Goal: Task Accomplishment & Management: Manage account settings

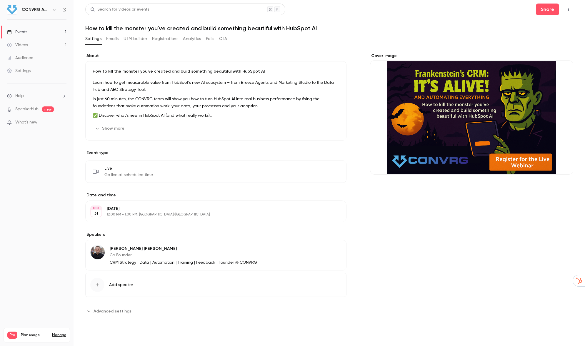
click at [495, 102] on div "Cover image" at bounding box center [471, 114] width 203 height 122
click at [0, 0] on input "Cover image" at bounding box center [0, 0] width 0 height 0
click at [64, 26] on link "Events 1" at bounding box center [37, 32] width 74 height 13
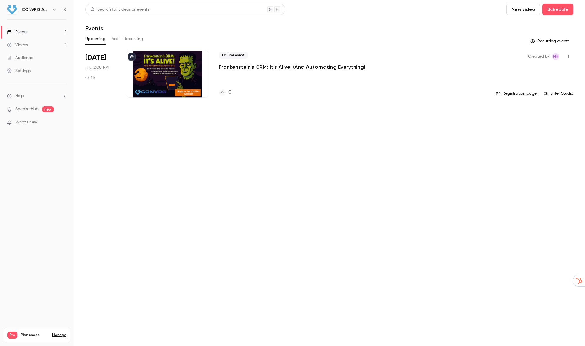
click at [157, 73] on div at bounding box center [168, 74] width 84 height 47
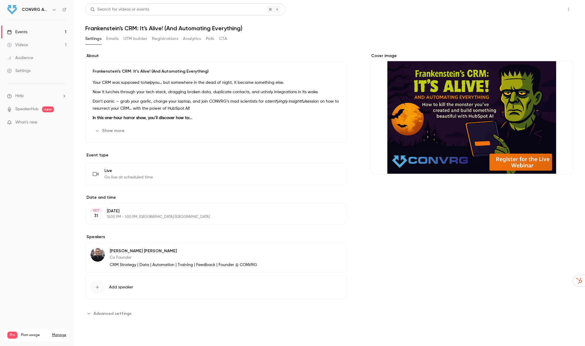
click at [545, 7] on button "Share" at bounding box center [547, 10] width 23 height 12
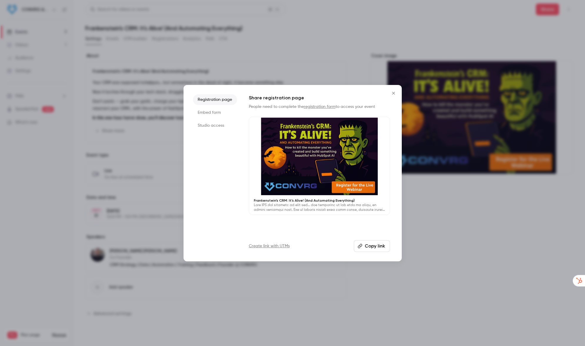
click at [307, 135] on div at bounding box center [319, 156] width 141 height 79
click at [207, 102] on li "Registration page" at bounding box center [215, 99] width 44 height 11
click at [318, 106] on link "registration form" at bounding box center [320, 107] width 32 height 4
click at [318, 202] on p "Frankenstein’s CRM: It’s Alive! (And Automating Everything)" at bounding box center [319, 200] width 131 height 5
click at [391, 93] on icon "Close" at bounding box center [393, 93] width 7 height 5
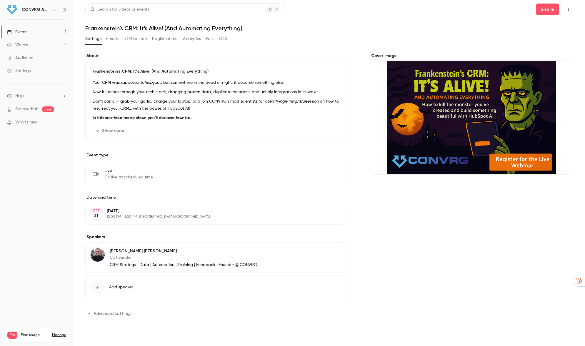
click at [117, 132] on button "Show more" at bounding box center [110, 130] width 35 height 9
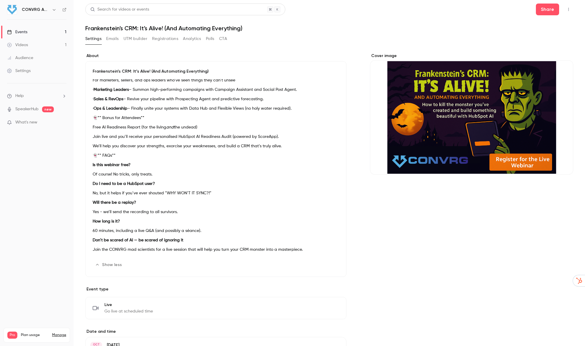
click at [526, 165] on div "Cover image" at bounding box center [471, 114] width 203 height 122
click at [0, 0] on input "Cover image" at bounding box center [0, 0] width 0 height 0
click at [554, 4] on button "Share" at bounding box center [547, 10] width 23 height 12
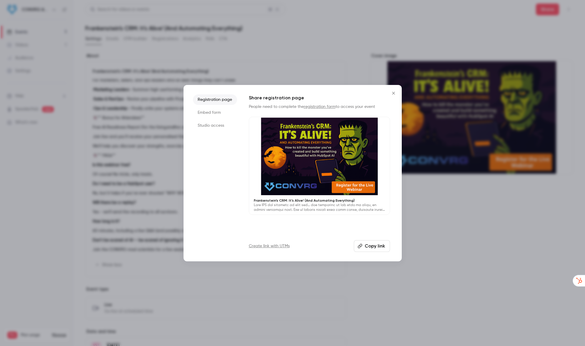
click at [309, 156] on div at bounding box center [319, 156] width 141 height 79
click at [159, 134] on div at bounding box center [292, 173] width 585 height 346
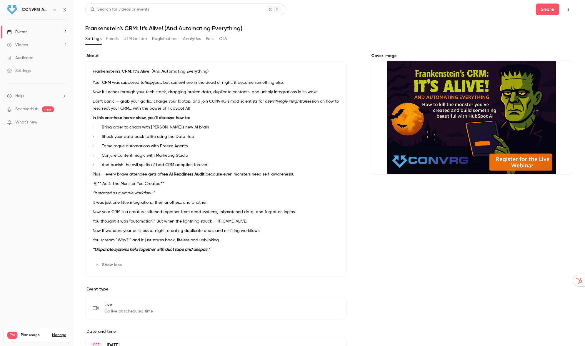
drag, startPoint x: 94, startPoint y: 81, endPoint x: 113, endPoint y: 118, distance: 41.6
click at [113, 118] on div "Your CRM was supposed to help you… but somewhere in the dead of night, it becam…" at bounding box center [216, 167] width 247 height 177
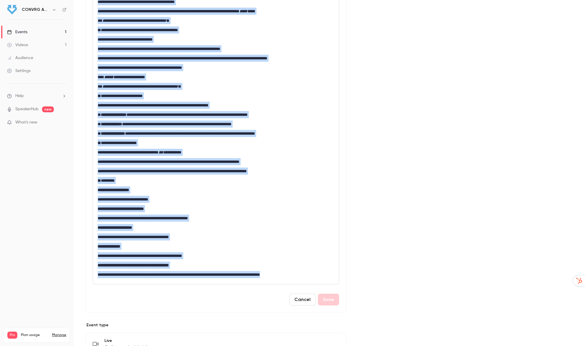
scroll to position [544, 0]
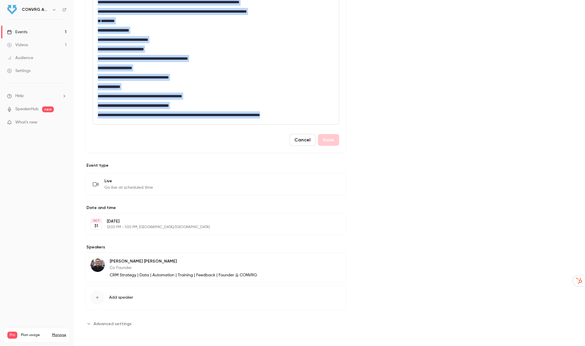
drag, startPoint x: 98, startPoint y: 113, endPoint x: 308, endPoint y: 121, distance: 209.9
copy div "**********"
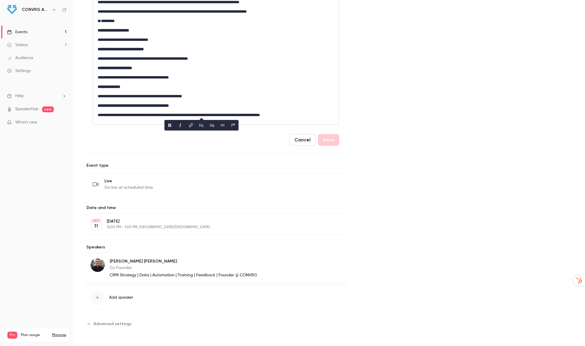
click at [329, 185] on button "Edit" at bounding box center [328, 184] width 21 height 9
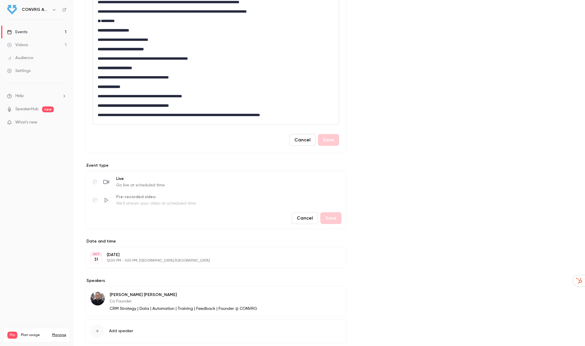
click at [310, 218] on button "Cancel" at bounding box center [305, 218] width 26 height 12
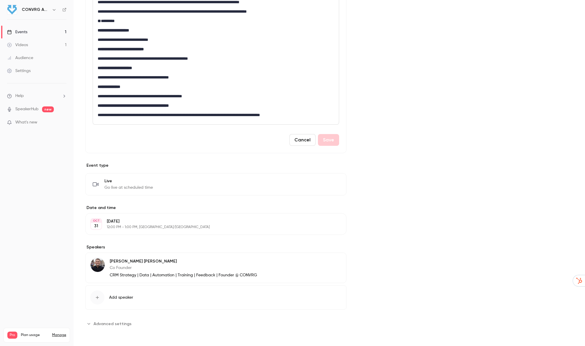
click at [115, 324] on span "Advanced settings" at bounding box center [113, 324] width 38 height 6
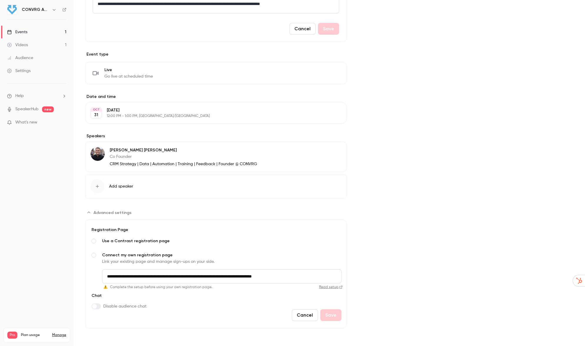
click at [328, 287] on link "Read setup" at bounding box center [279, 287] width 128 height 5
click at [92, 242] on span "Advanced settings" at bounding box center [94, 241] width 5 height 5
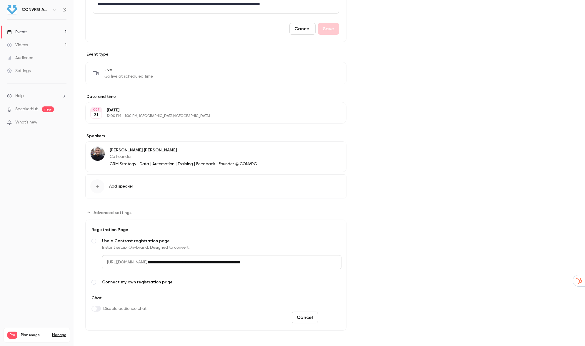
click at [337, 318] on button "Save" at bounding box center [330, 318] width 21 height 12
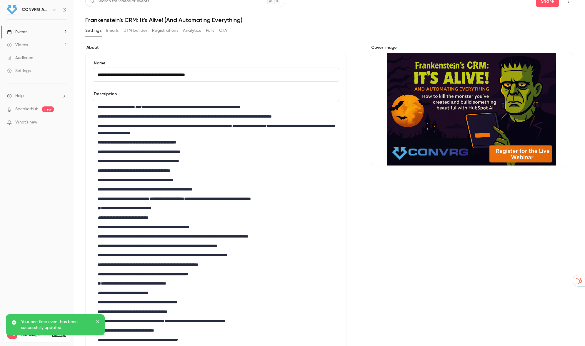
scroll to position [0, 0]
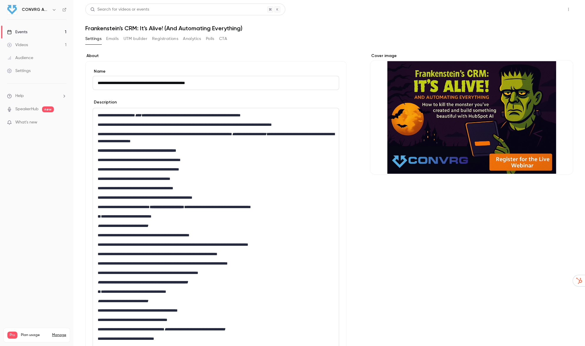
click at [553, 9] on button "Share" at bounding box center [547, 10] width 23 height 12
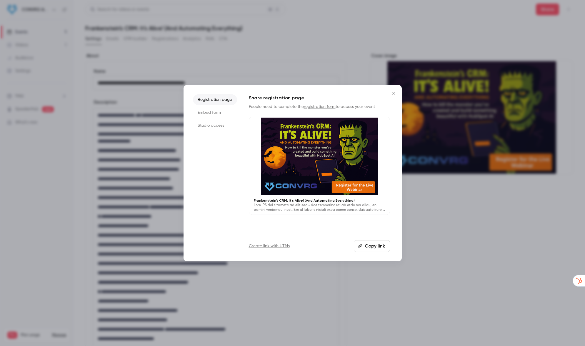
click at [302, 159] on div at bounding box center [319, 156] width 141 height 79
click at [394, 91] on icon "Close" at bounding box center [393, 93] width 7 height 5
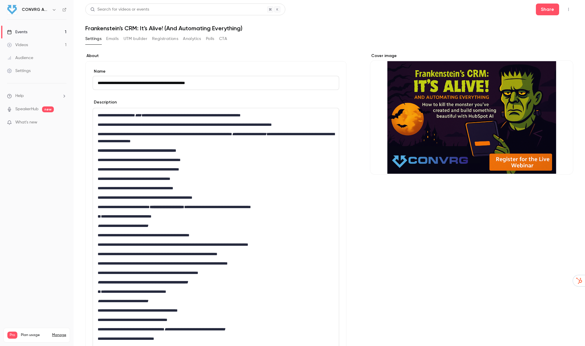
click at [471, 112] on div "Cover image" at bounding box center [471, 114] width 203 height 122
click at [0, 0] on input "Cover image" at bounding box center [0, 0] width 0 height 0
click at [549, 14] on button "Share" at bounding box center [547, 10] width 23 height 12
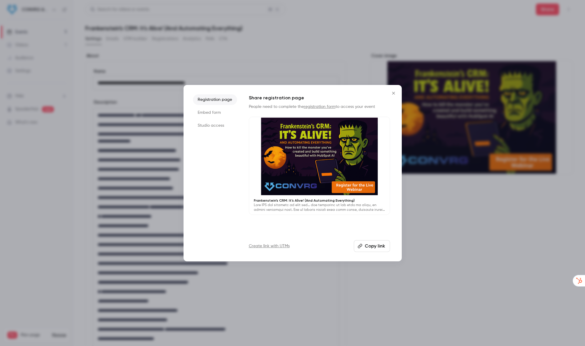
click at [327, 171] on div at bounding box center [319, 156] width 141 height 79
click at [395, 93] on icon "Close" at bounding box center [393, 93] width 7 height 5
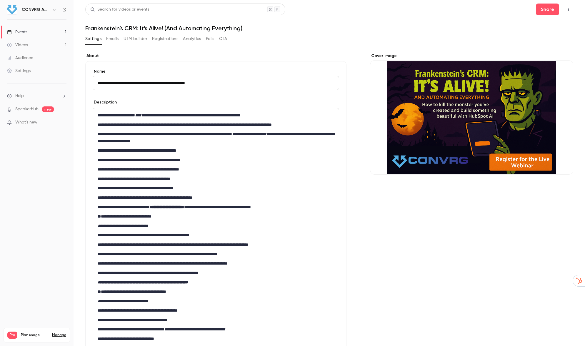
click at [32, 58] on div "Audience" at bounding box center [20, 58] width 26 height 6
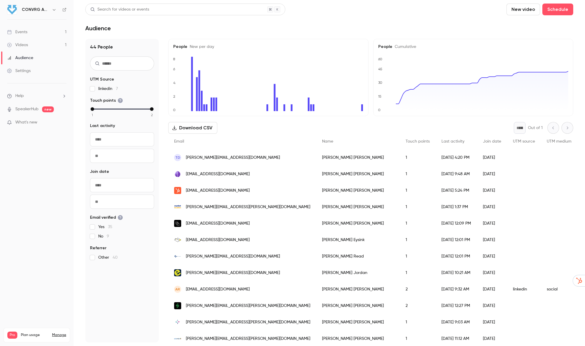
click at [34, 33] on link "Events 1" at bounding box center [37, 32] width 74 height 13
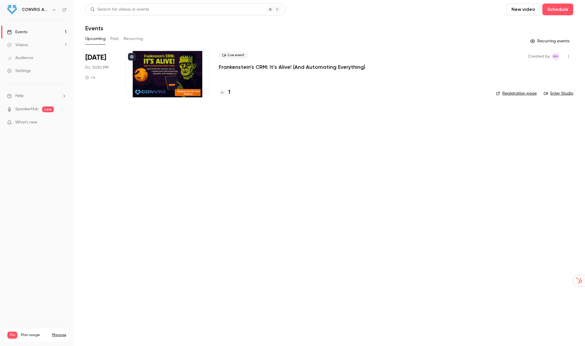
click at [248, 69] on p "Frankenstein’s CRM: It’s Alive! (And Automating Everything)" at bounding box center [292, 67] width 147 height 7
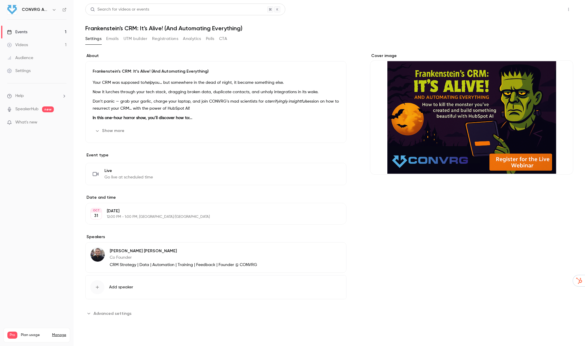
click at [552, 7] on button "Share" at bounding box center [547, 10] width 23 height 12
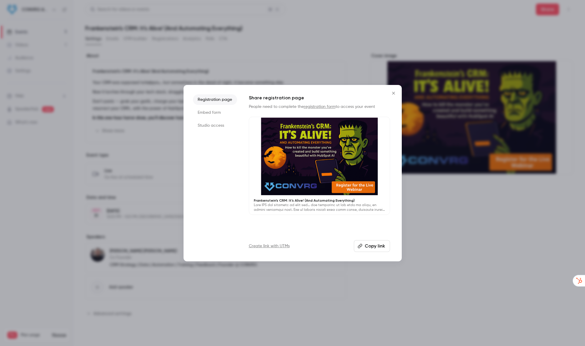
click at [370, 246] on button "Copy link" at bounding box center [372, 246] width 36 height 12
click at [395, 93] on icon "Close" at bounding box center [393, 93] width 7 height 5
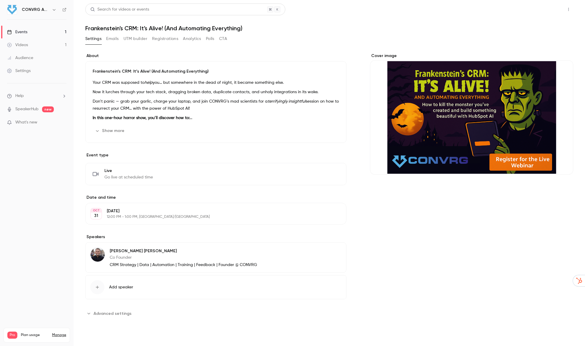
click at [549, 8] on button "Share" at bounding box center [547, 10] width 23 height 12
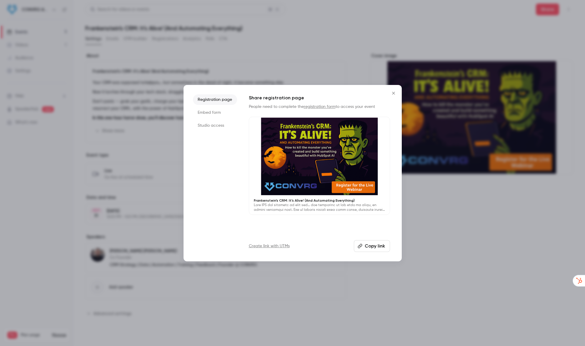
click at [304, 171] on div at bounding box center [319, 156] width 141 height 79
drag, startPoint x: 392, startPoint y: 93, endPoint x: 388, endPoint y: 92, distance: 4.1
click at [392, 94] on icon "Close" at bounding box center [393, 93] width 7 height 5
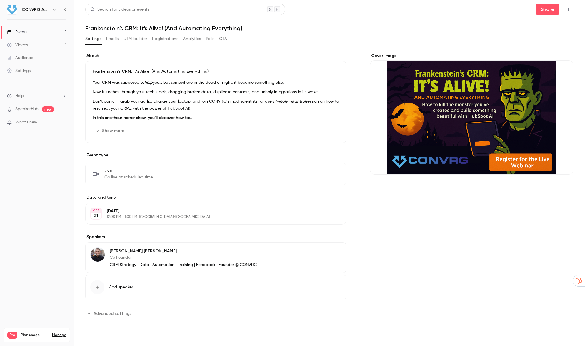
click at [20, 58] on div "Audience" at bounding box center [20, 58] width 26 height 6
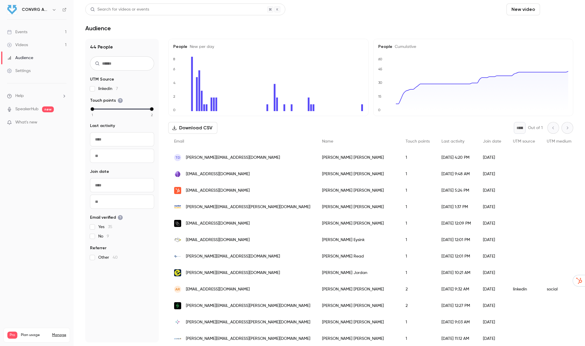
click at [573, 5] on button "Schedule" at bounding box center [558, 10] width 31 height 12
click at [425, 9] on div at bounding box center [292, 173] width 585 height 346
click at [25, 33] on div "Events" at bounding box center [17, 32] width 20 height 6
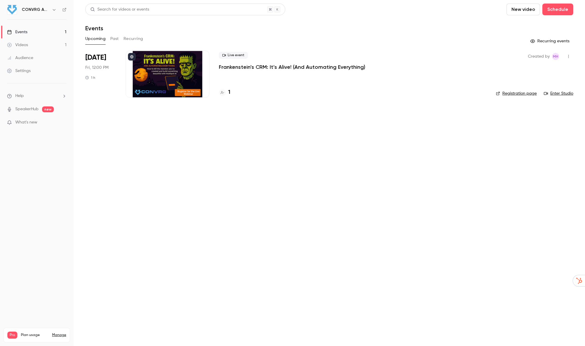
click at [257, 69] on p "Frankenstein’s CRM: It’s Alive! (And Automating Everything)" at bounding box center [292, 67] width 147 height 7
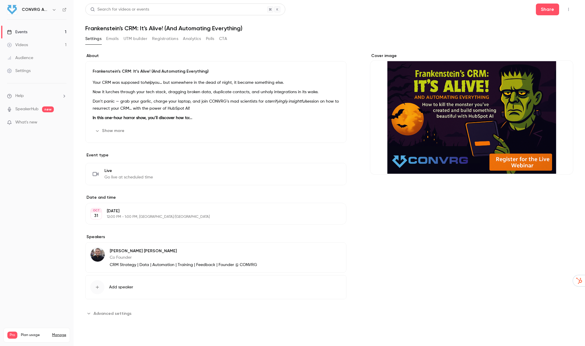
click at [173, 37] on button "Registrations" at bounding box center [165, 38] width 26 height 9
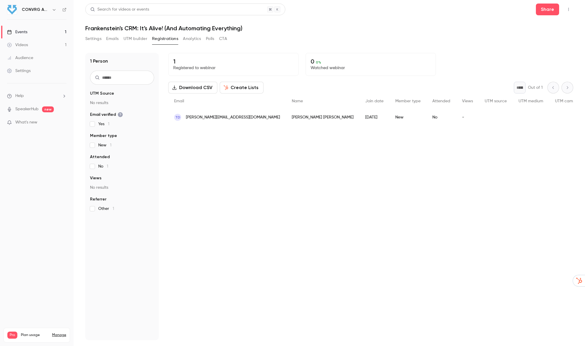
click at [112, 41] on button "Emails" at bounding box center [112, 38] width 12 height 9
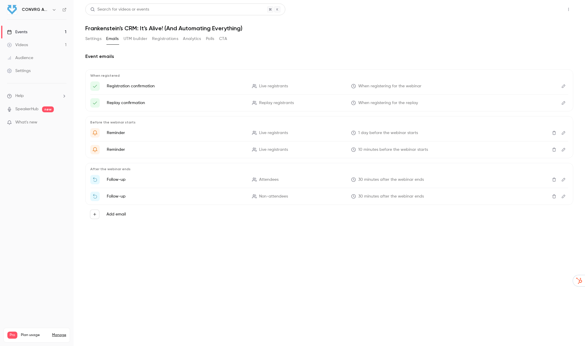
click at [546, 13] on button "Share" at bounding box center [547, 10] width 23 height 12
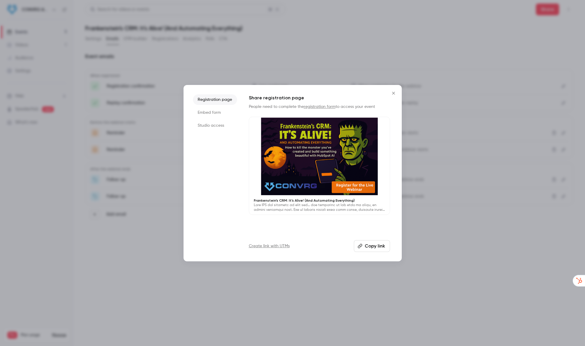
click at [395, 92] on icon "Close" at bounding box center [393, 93] width 7 height 5
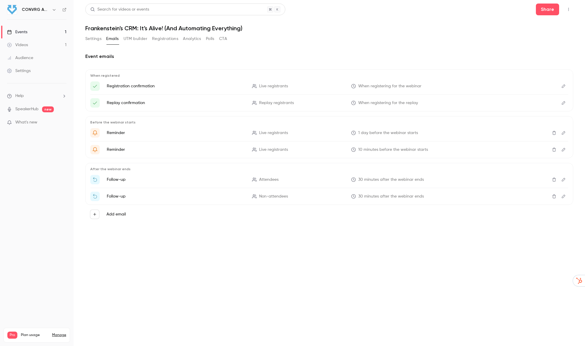
click at [566, 11] on button "button" at bounding box center [568, 9] width 9 height 9
click at [443, 49] on div at bounding box center [292, 173] width 585 height 346
click at [19, 31] on div "Events" at bounding box center [17, 32] width 20 height 6
